Goal: Information Seeking & Learning: Find specific fact

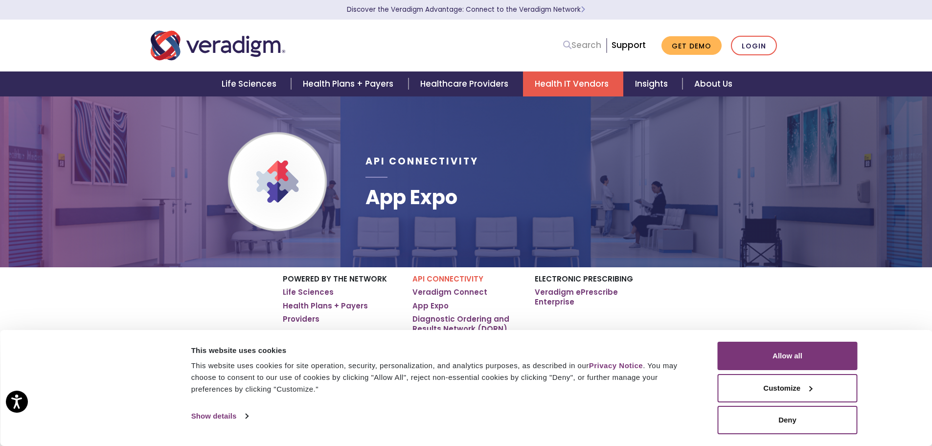
click at [594, 39] on link "Search" at bounding box center [582, 45] width 38 height 13
click at [591, 43] on input "Search" at bounding box center [557, 45] width 88 height 19
paste input "HealthAsyst"
type input "HealthAsyst"
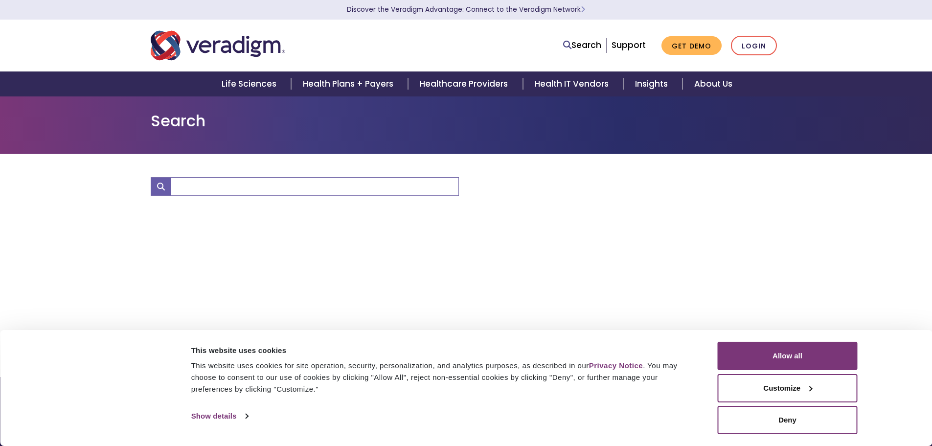
type input "HealthAsyst"
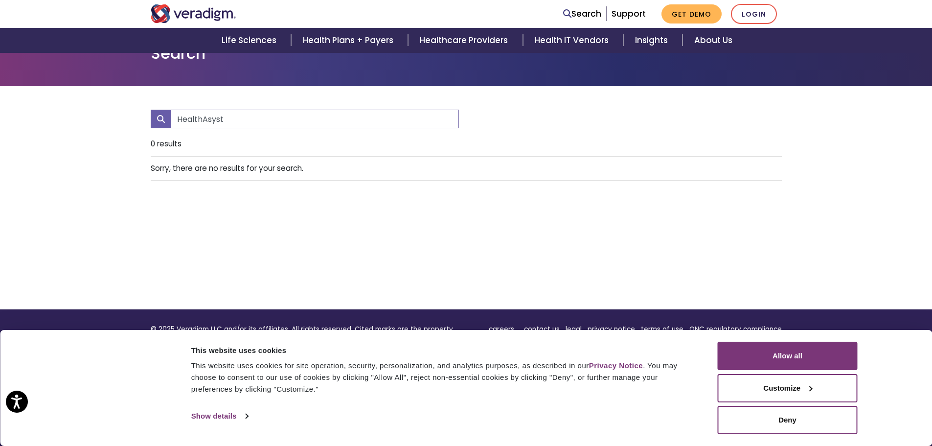
scroll to position [140, 0]
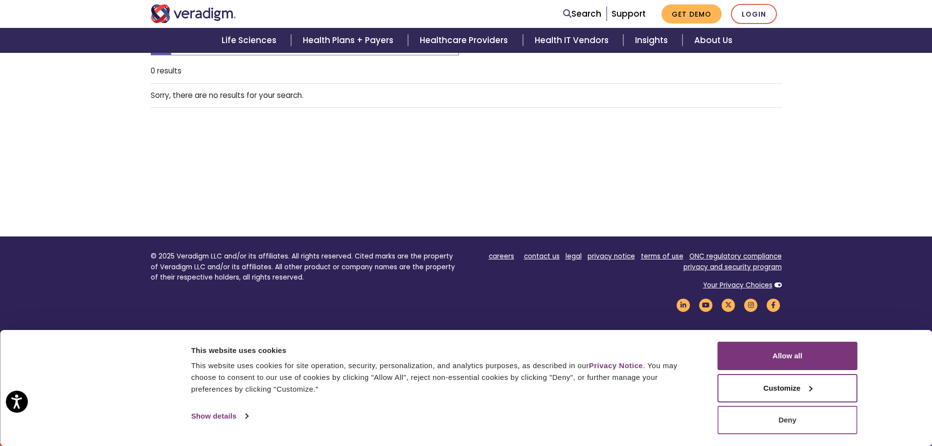
click at [767, 422] on button "Deny" at bounding box center [788, 420] width 140 height 28
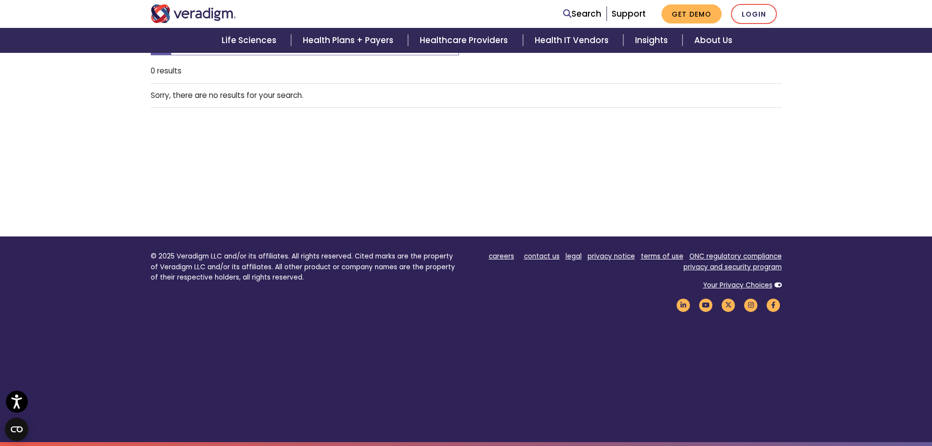
scroll to position [0, 0]
